Goal: Check status: Check status

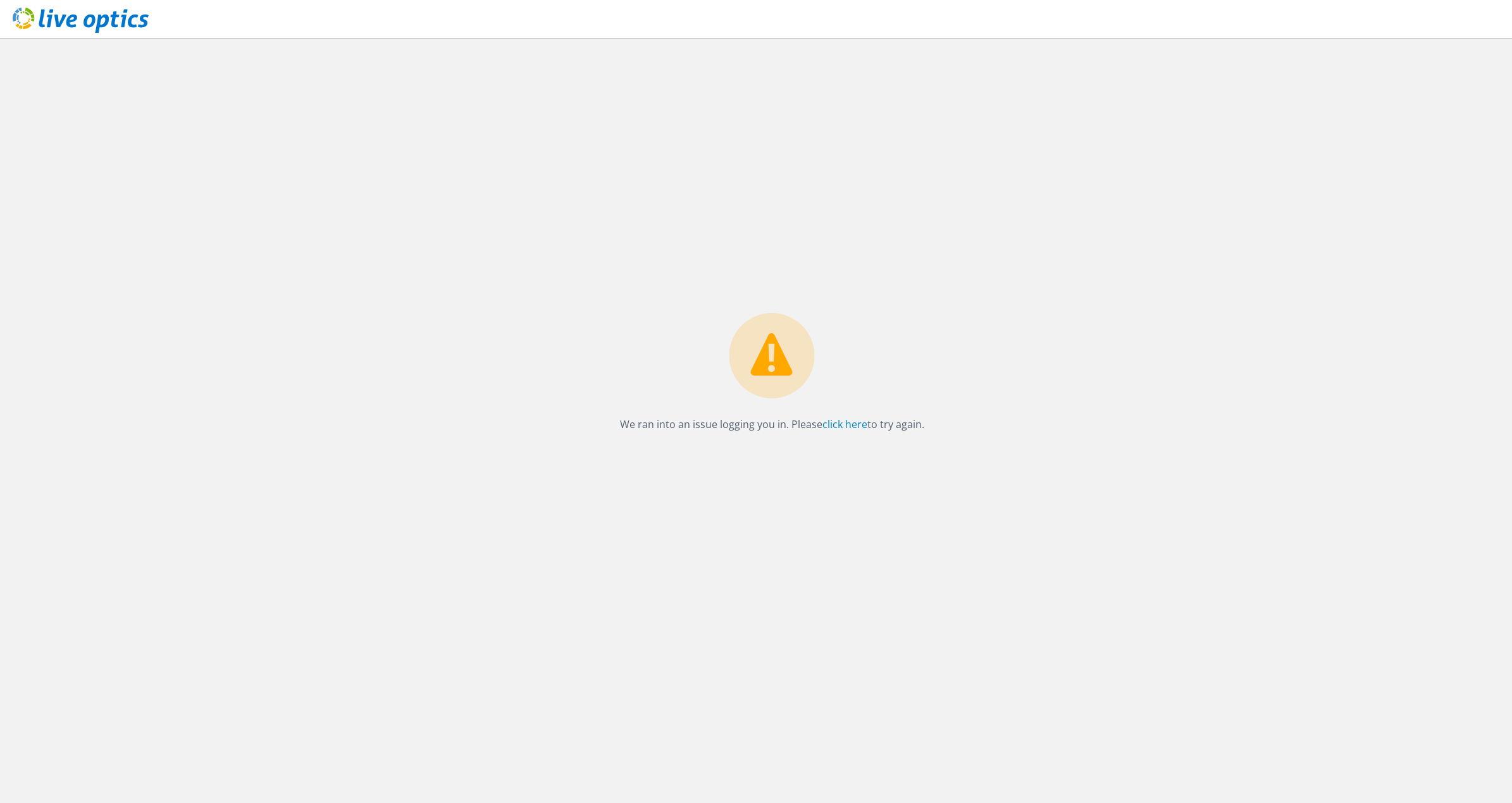
click at [138, 17] on icon at bounding box center [80, 20] width 136 height 26
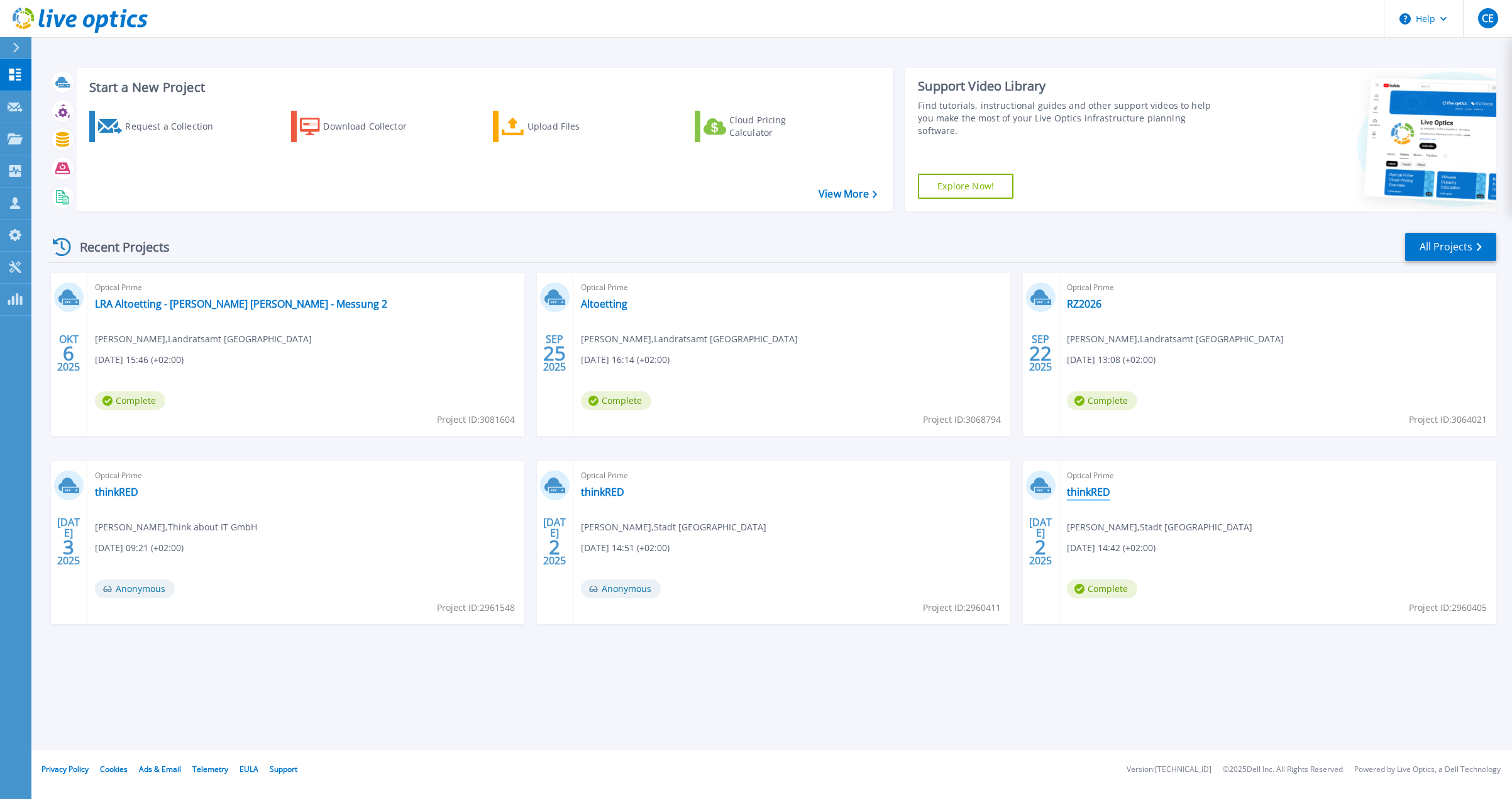
click at [1105, 493] on link "thinkRED" at bounding box center [1088, 492] width 43 height 13
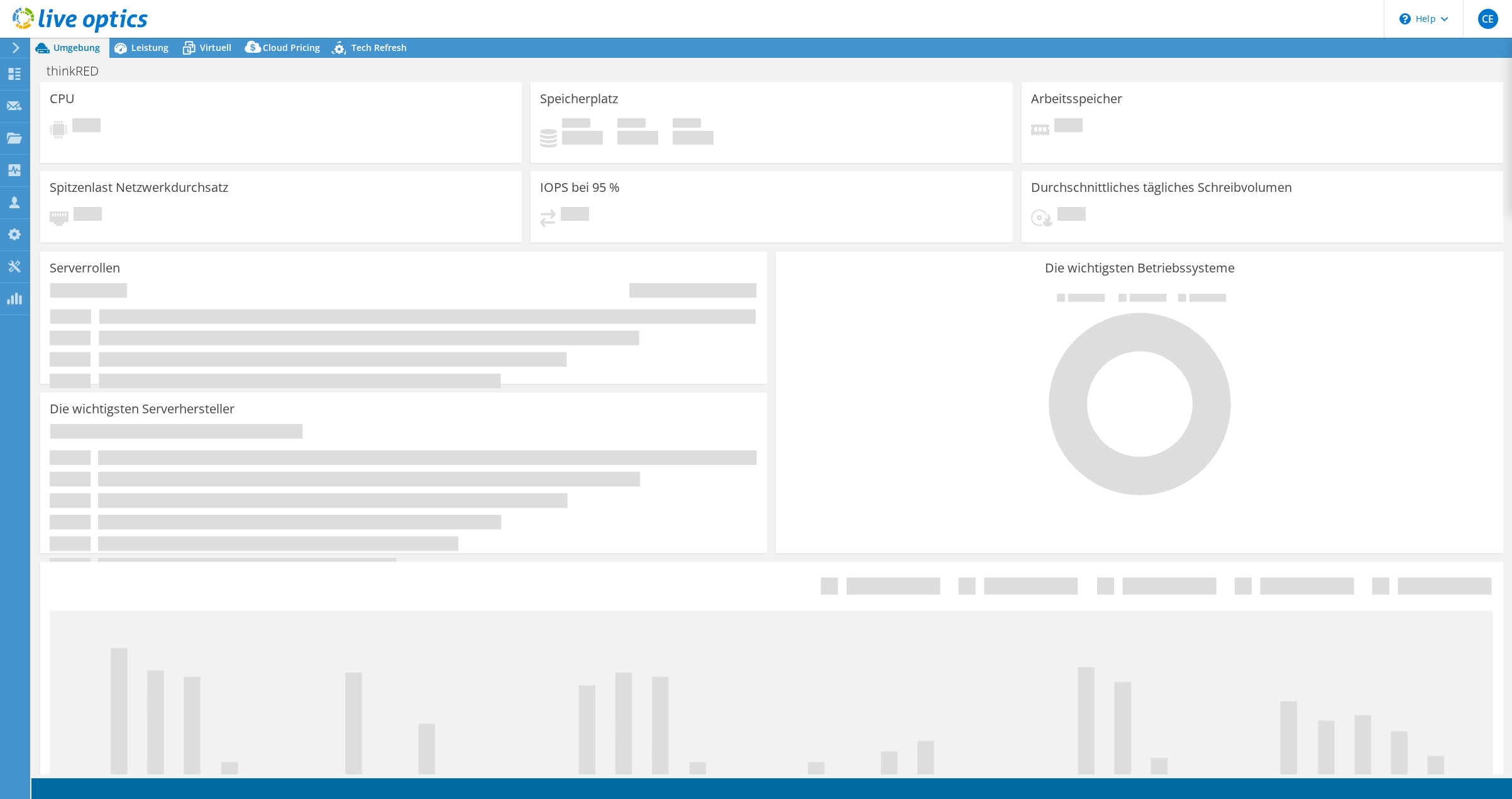
select select "USD"
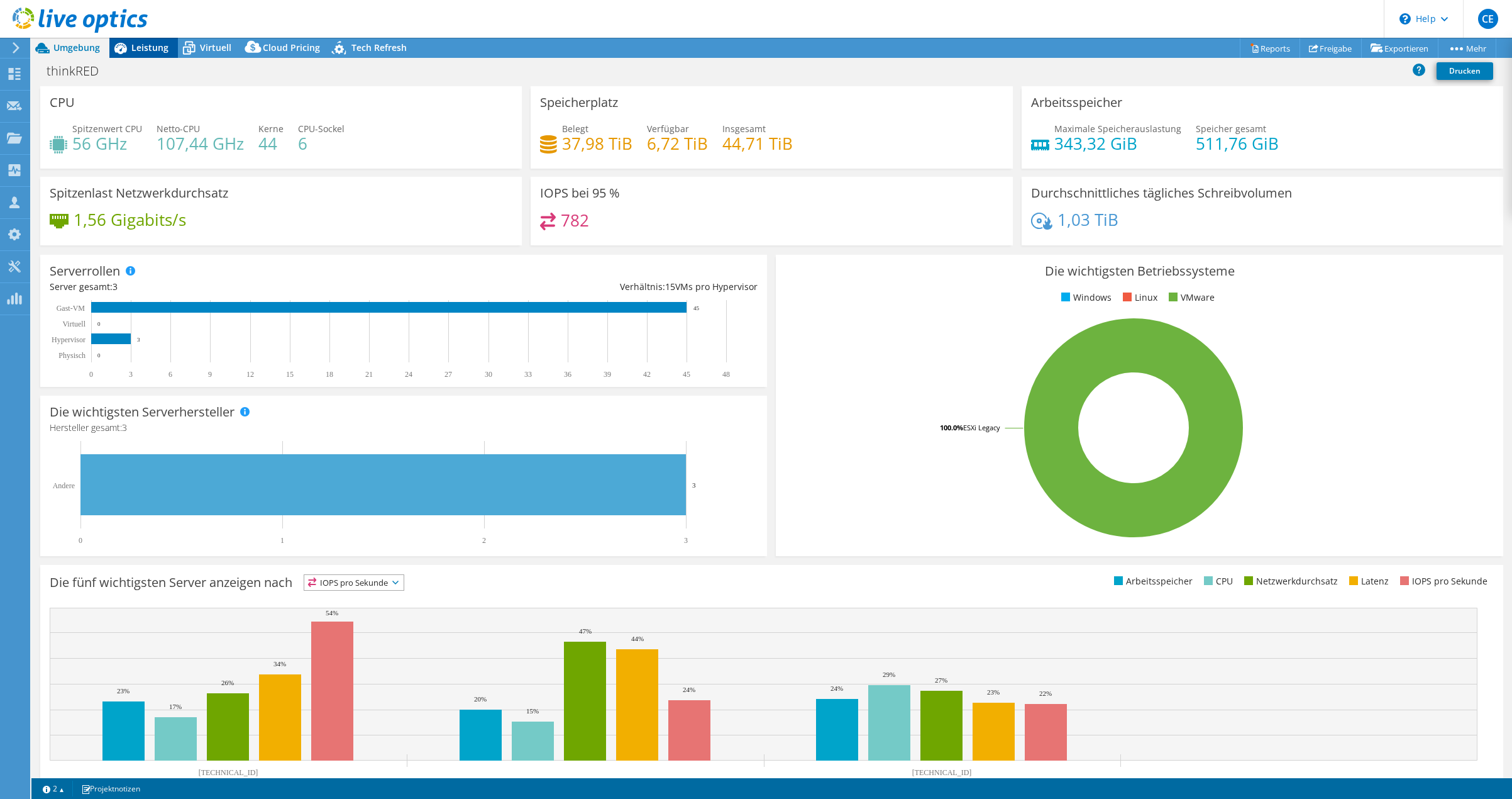
click at [143, 43] on span "Leistung" at bounding box center [150, 48] width 37 height 12
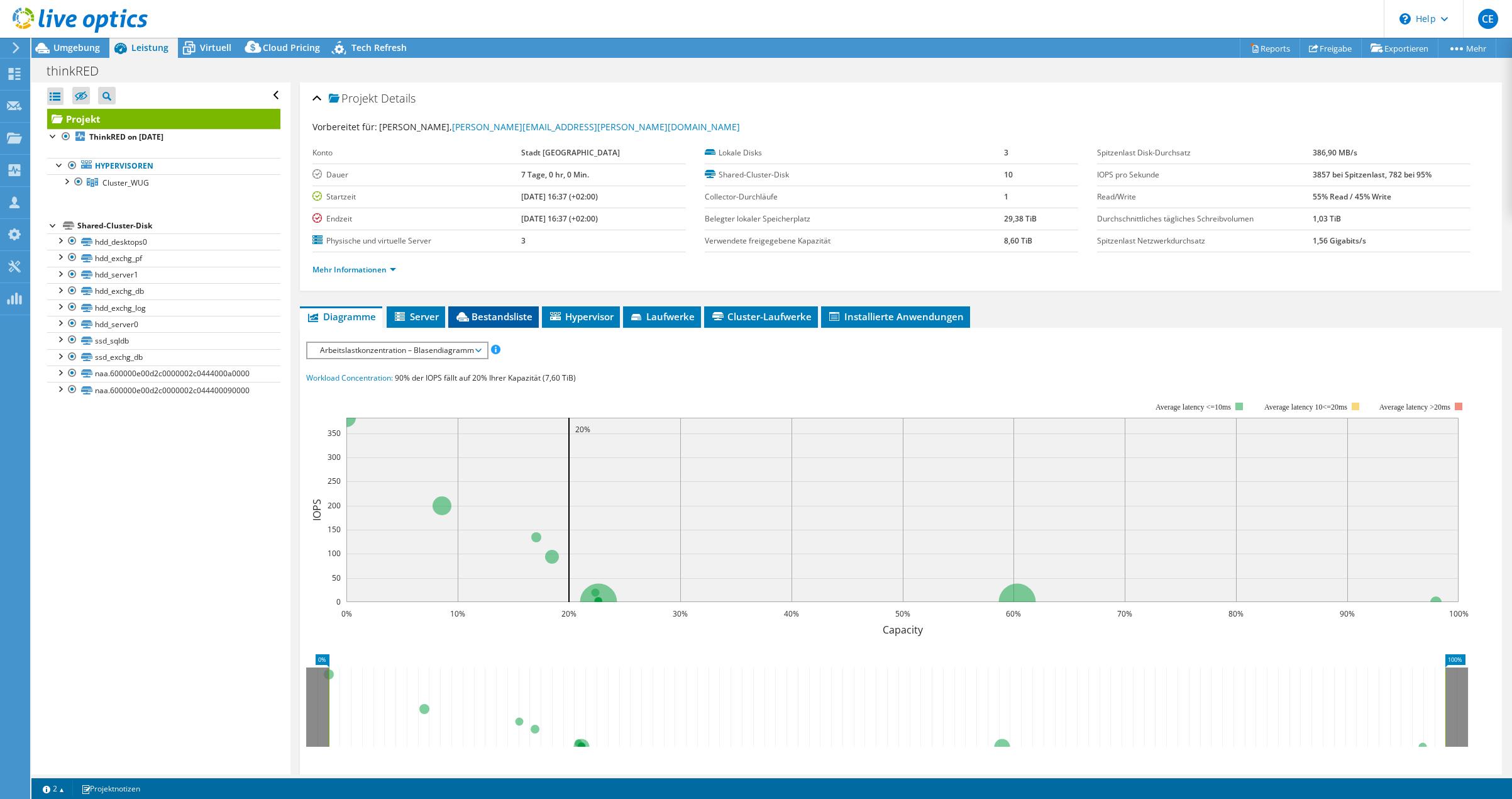
click at [518, 315] on span "Bestandsliste" at bounding box center [494, 316] width 78 height 13
